Goal: Find specific page/section: Find specific page/section

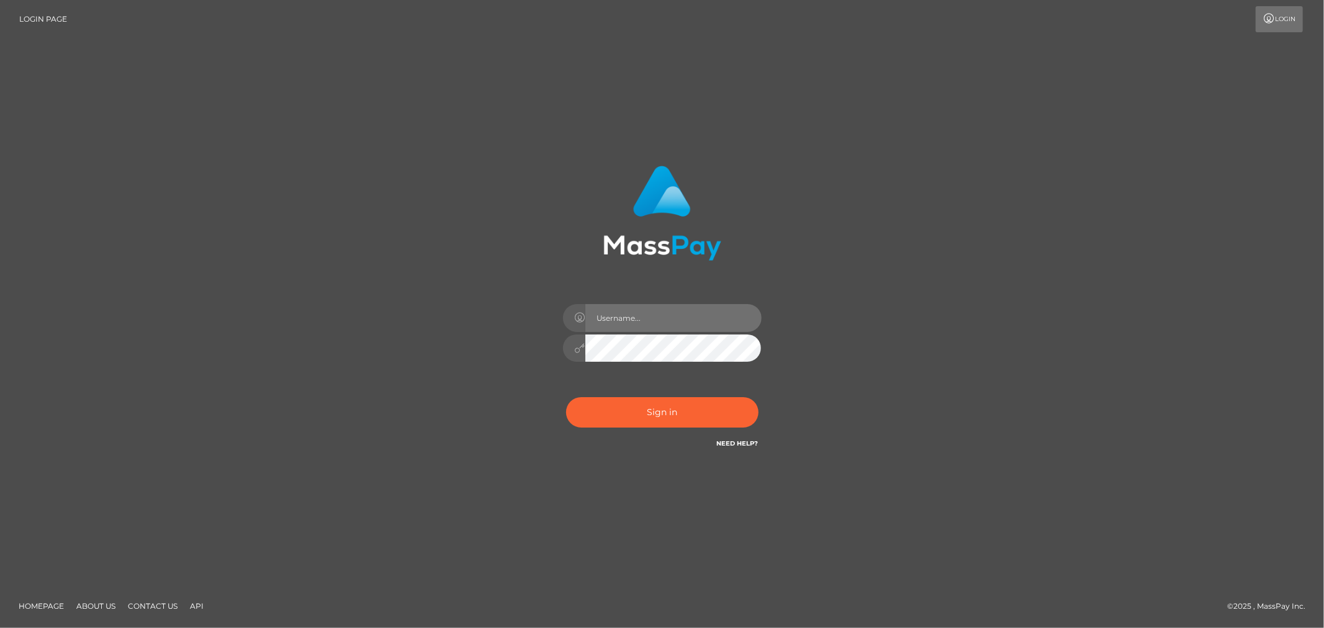
click at [645, 330] on input "text" at bounding box center [673, 318] width 176 height 28
click at [647, 324] on input "text" at bounding box center [673, 318] width 176 height 28
type input "Allyssa"
click at [642, 410] on button "Sign in" at bounding box center [662, 412] width 192 height 30
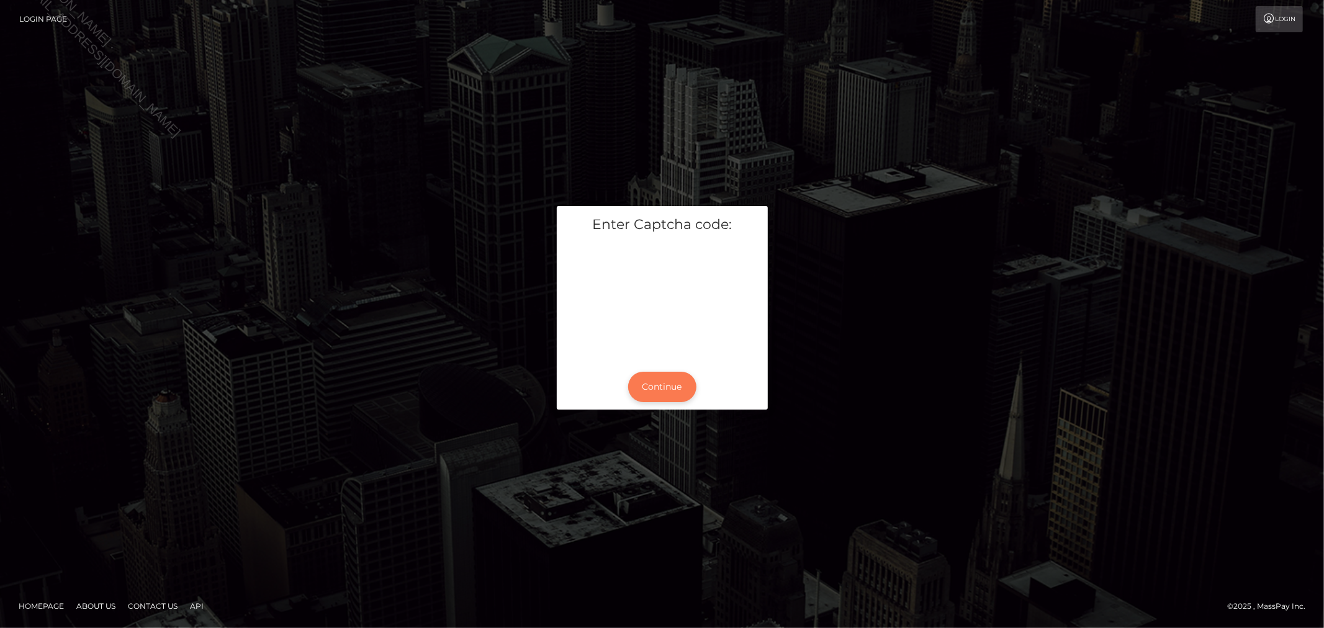
click at [689, 383] on button "Continue" at bounding box center [662, 387] width 68 height 30
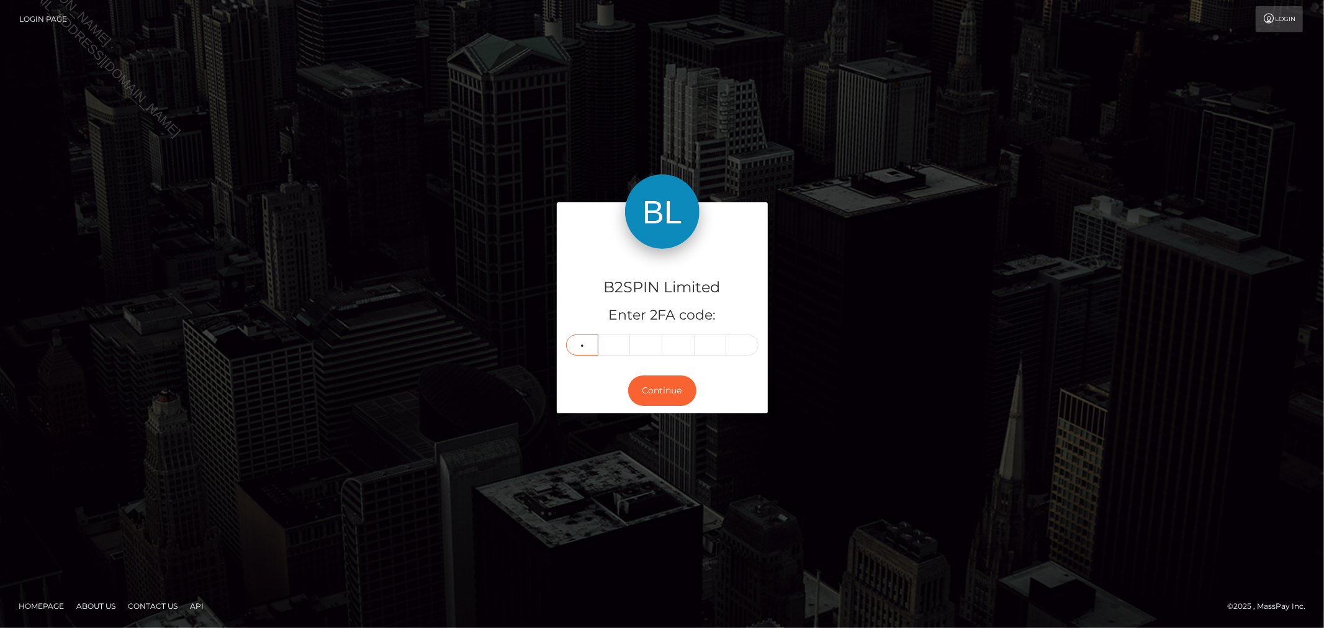
type input "5"
type input "2"
type input "1"
type input "7"
type input "3"
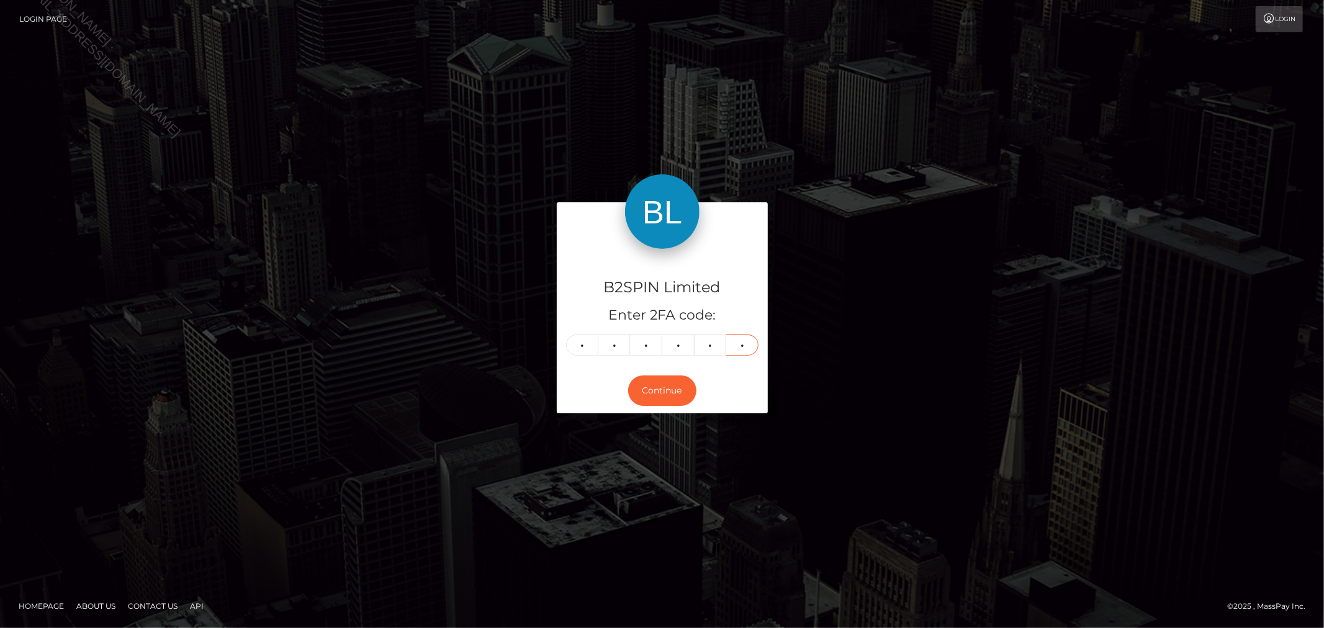
type input "8"
click at [959, 287] on div "B2SPIN Limited Enter 2FA code: 5 2 1 7 3 8 521738 Continue" at bounding box center [662, 313] width 708 height 223
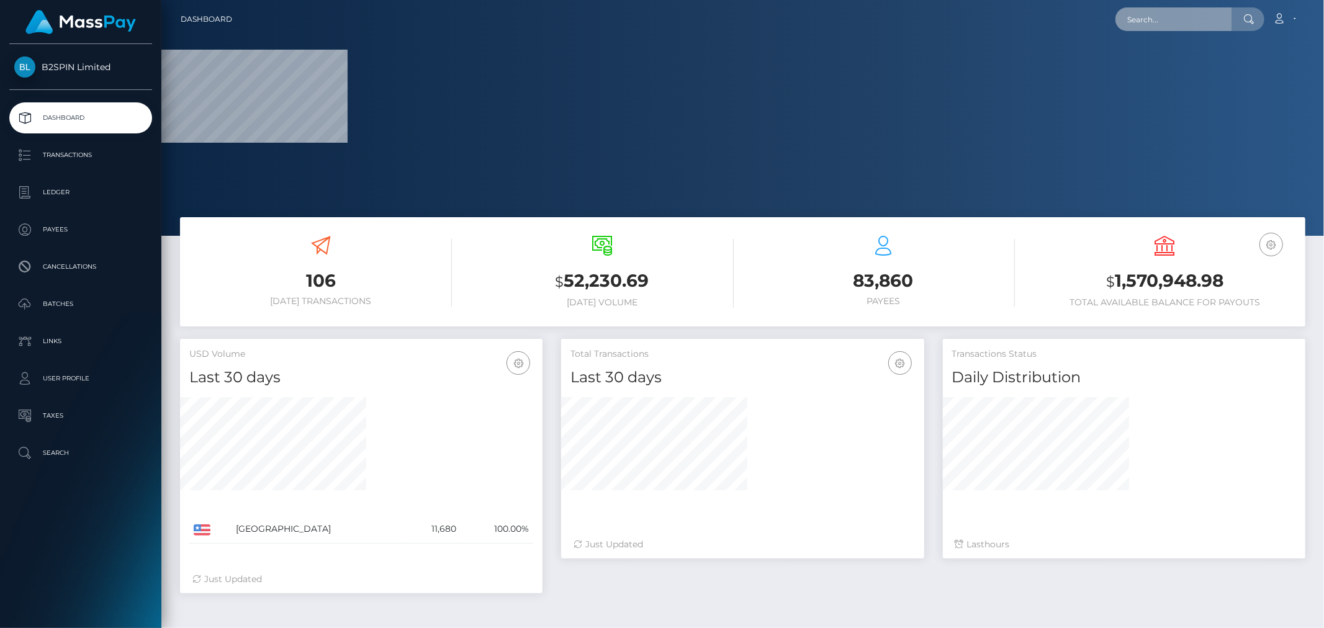
click at [1173, 25] on input "text" at bounding box center [1173, 19] width 117 height 24
paste input "5747f062-acaa-4fbc-b43a-56b50041234b"
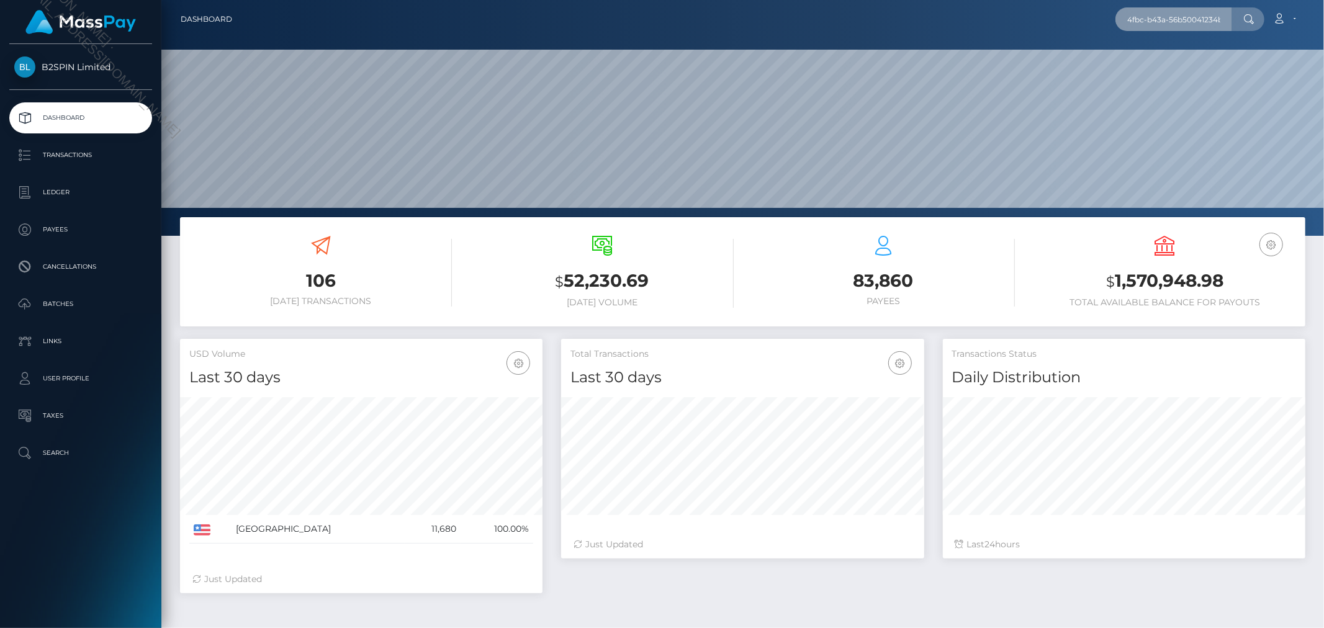
scroll to position [220, 362]
type input "5747f062-acaa-4fbc-b43a-56b50041234b"
click at [1169, 60] on link "[PERSON_NAME]" at bounding box center [1164, 64] width 99 height 23
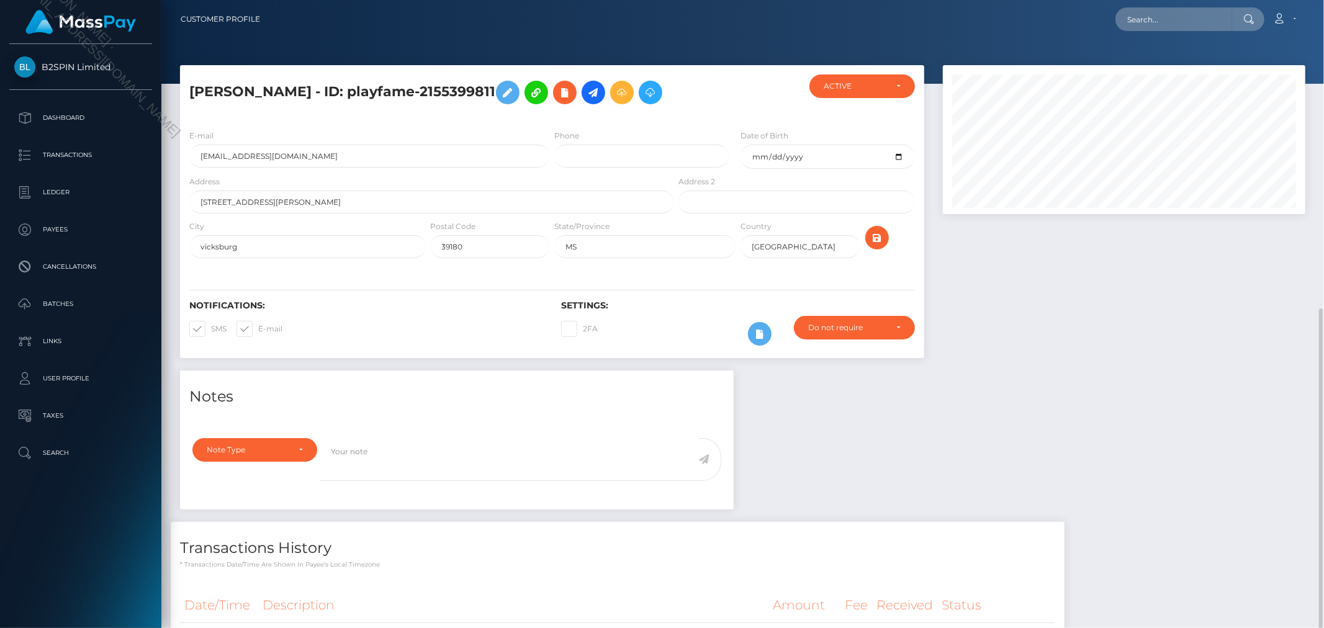
scroll to position [149, 362]
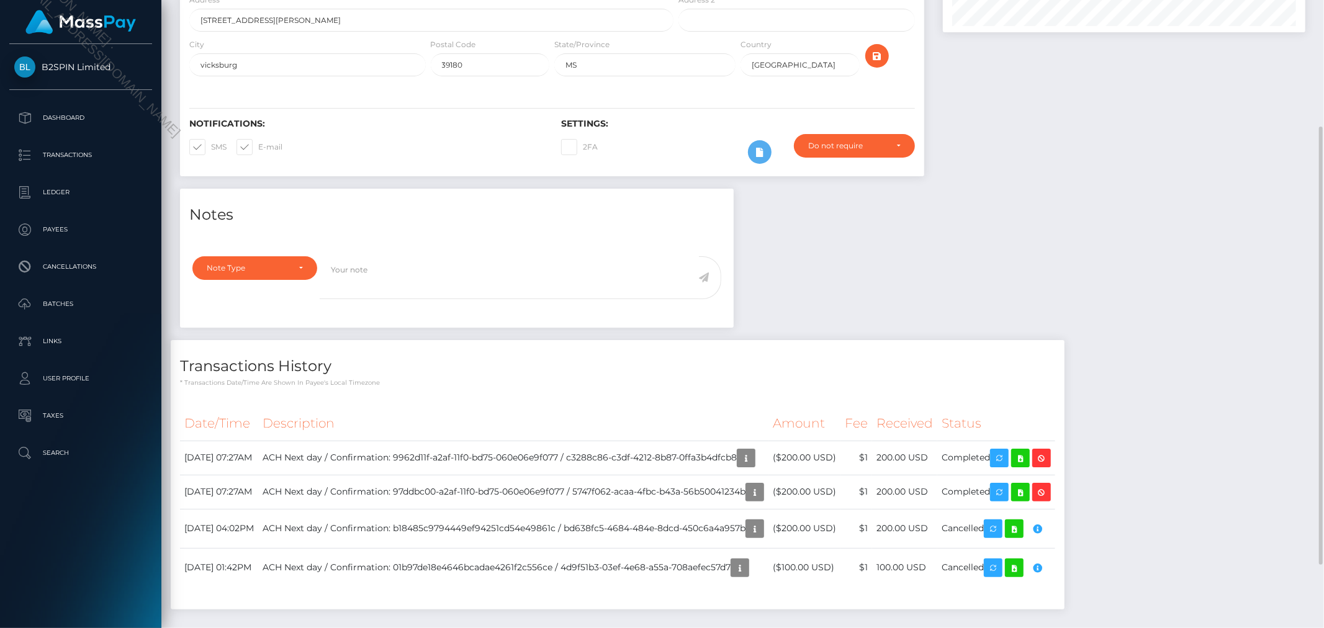
click at [1015, 325] on div "Notes Note Type Compliance Clear Compliance General Note Type" at bounding box center [743, 405] width 1144 height 433
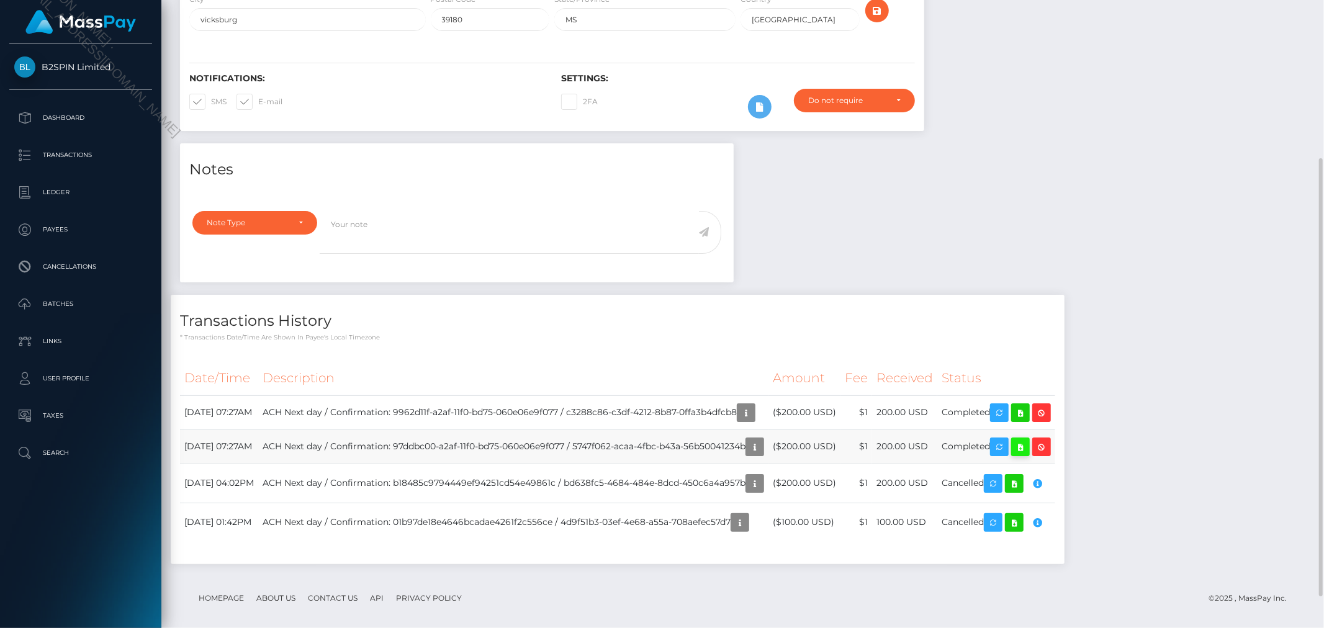
click at [1028, 455] on icon at bounding box center [1020, 447] width 15 height 16
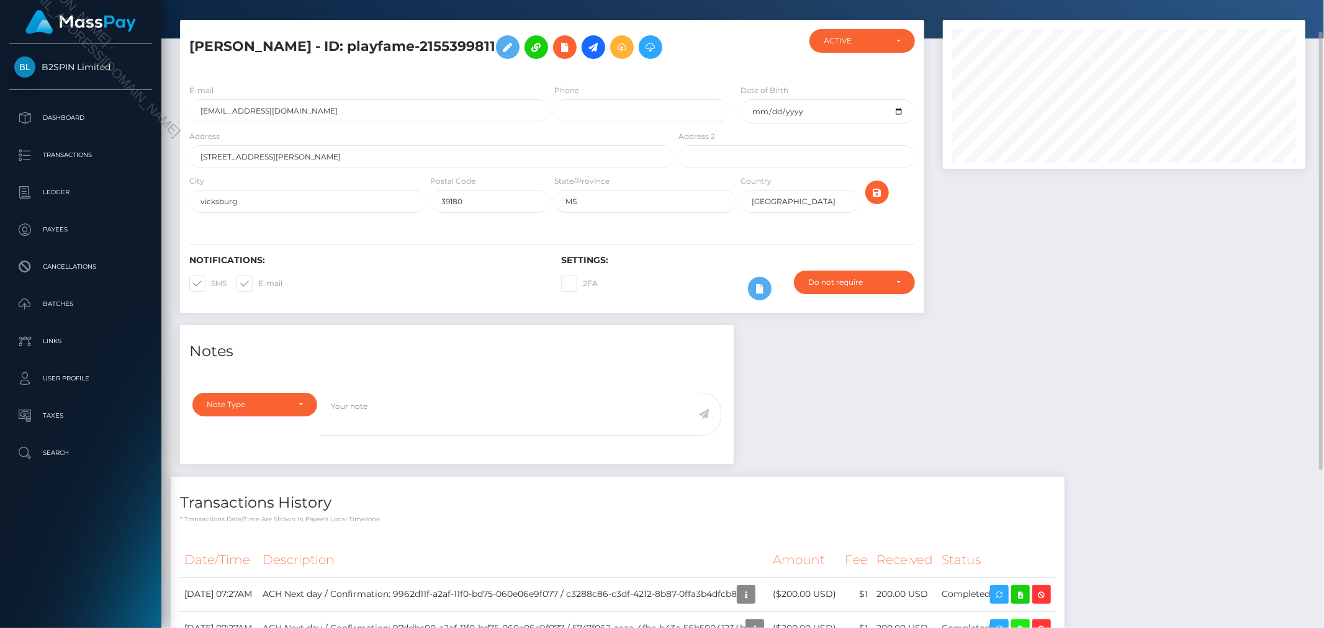
scroll to position [0, 0]
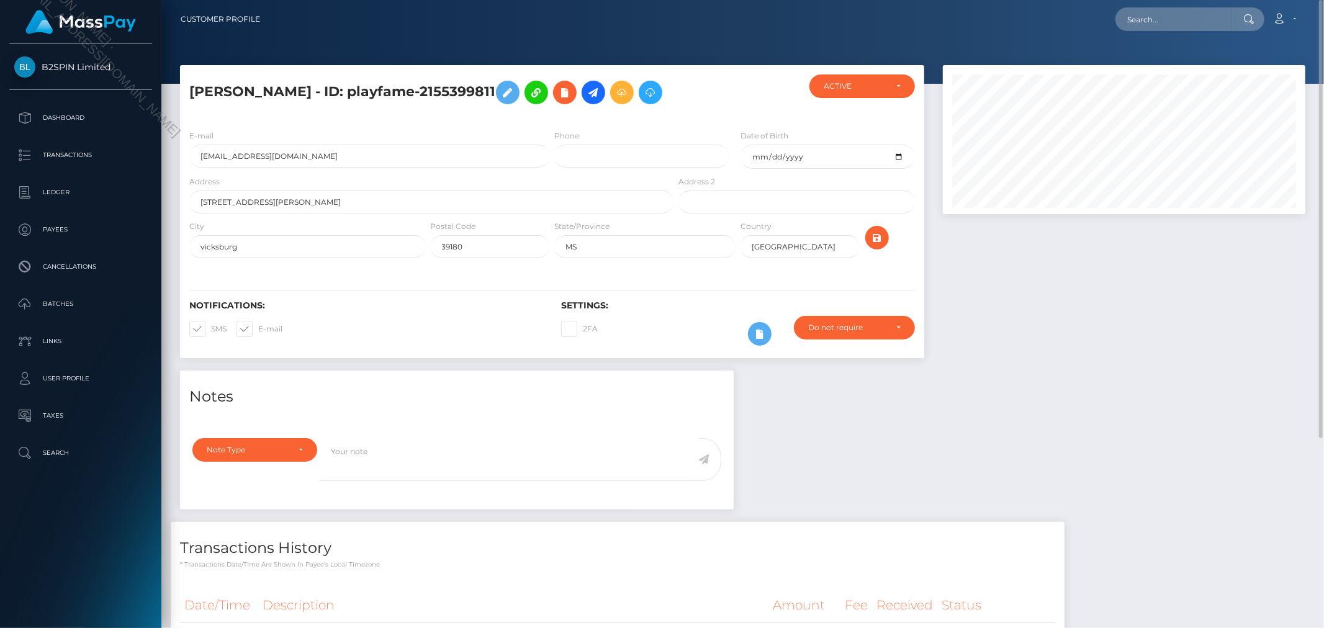
click at [1185, 4] on nav "Customer Profile Loading... Loading... Account" at bounding box center [742, 19] width 1163 height 38
click at [1180, 16] on input "text" at bounding box center [1173, 19] width 117 height 24
paste input "c3288c86-c3df-4212-8b87-0ffa3b4dfcb8"
type input "c3288c86-c3df-4212-8b87-0ffa3b4dfcb8"
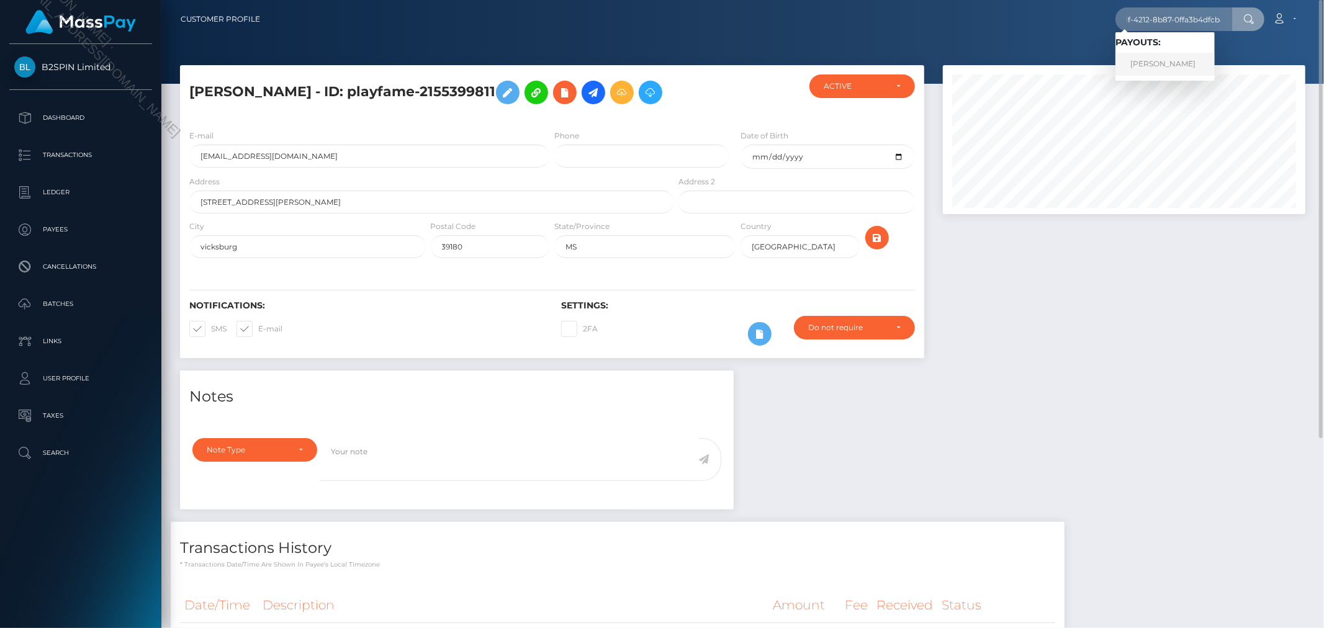
drag, startPoint x: 1174, startPoint y: 71, endPoint x: 1172, endPoint y: 65, distance: 6.5
click at [1172, 65] on link "MELINDA ELNORA NEWELL" at bounding box center [1164, 64] width 99 height 23
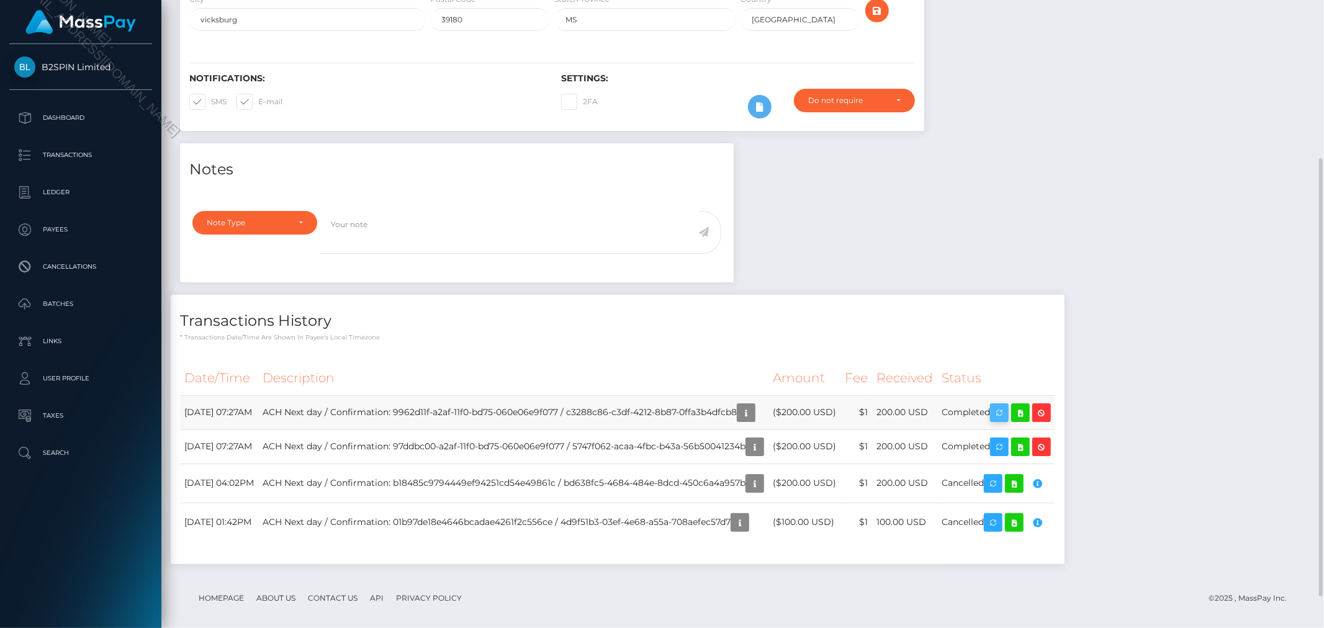
scroll to position [149, 362]
click at [1028, 421] on icon at bounding box center [1020, 413] width 15 height 16
